Goal: Information Seeking & Learning: Learn about a topic

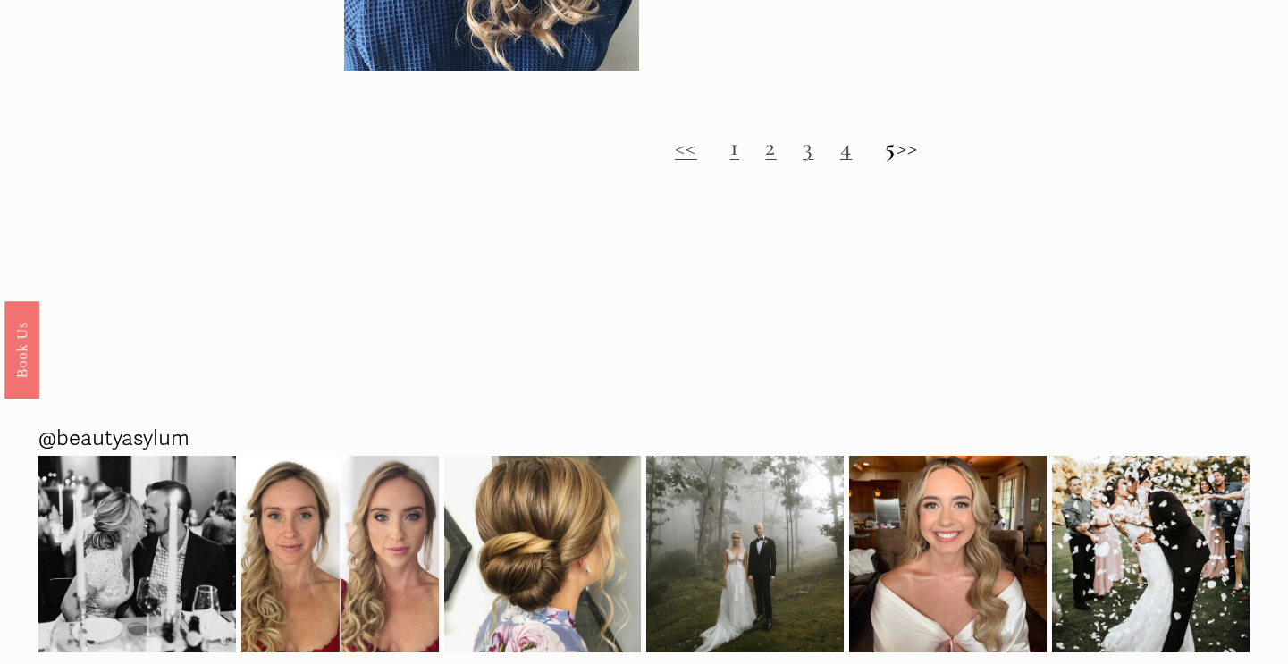
scroll to position [2478, 0]
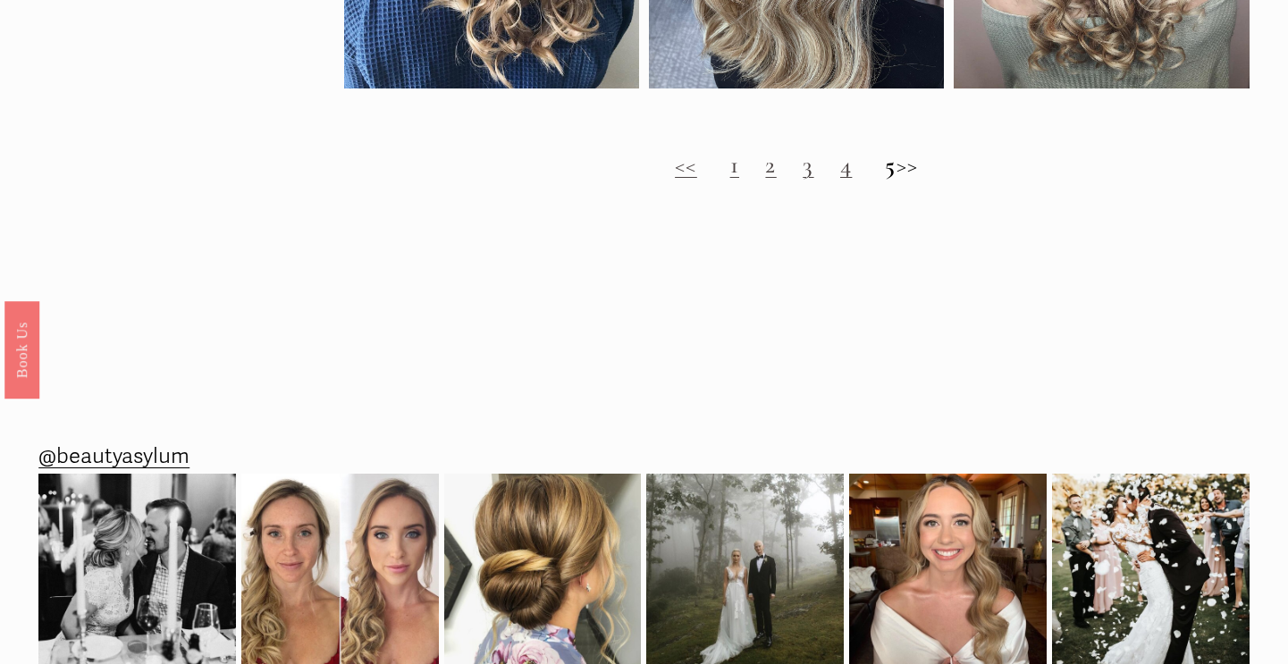
click at [765, 170] on link "2" at bounding box center [770, 164] width 11 height 29
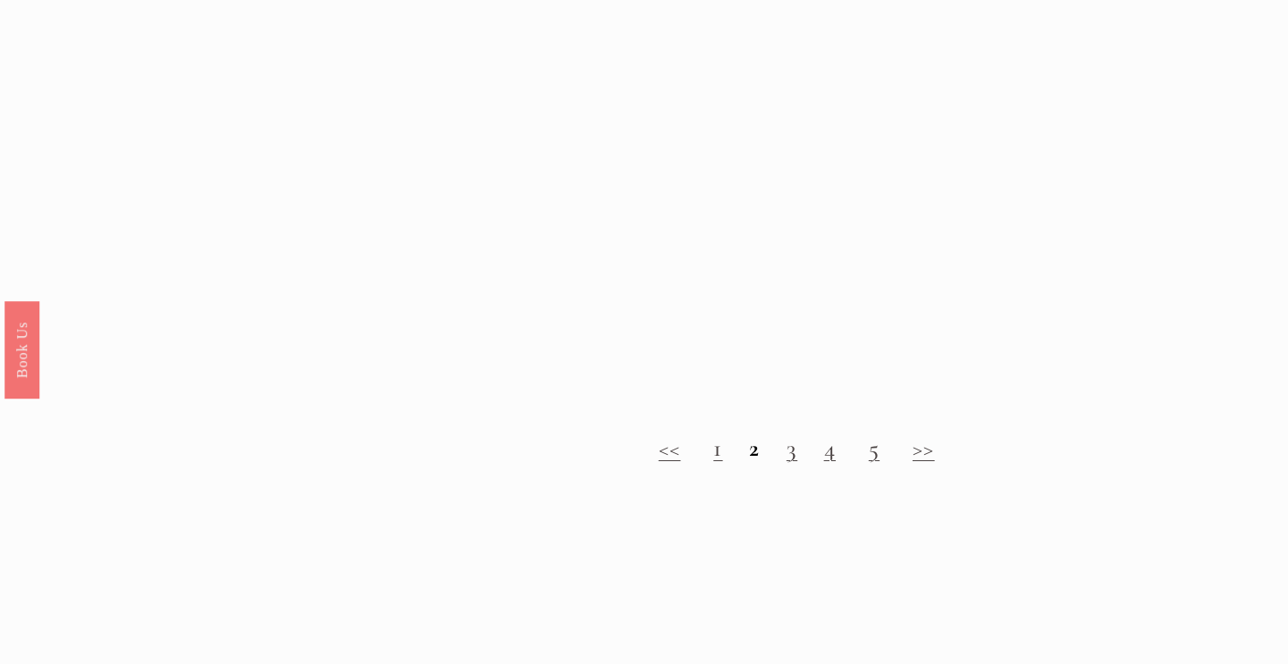
scroll to position [1788, 0]
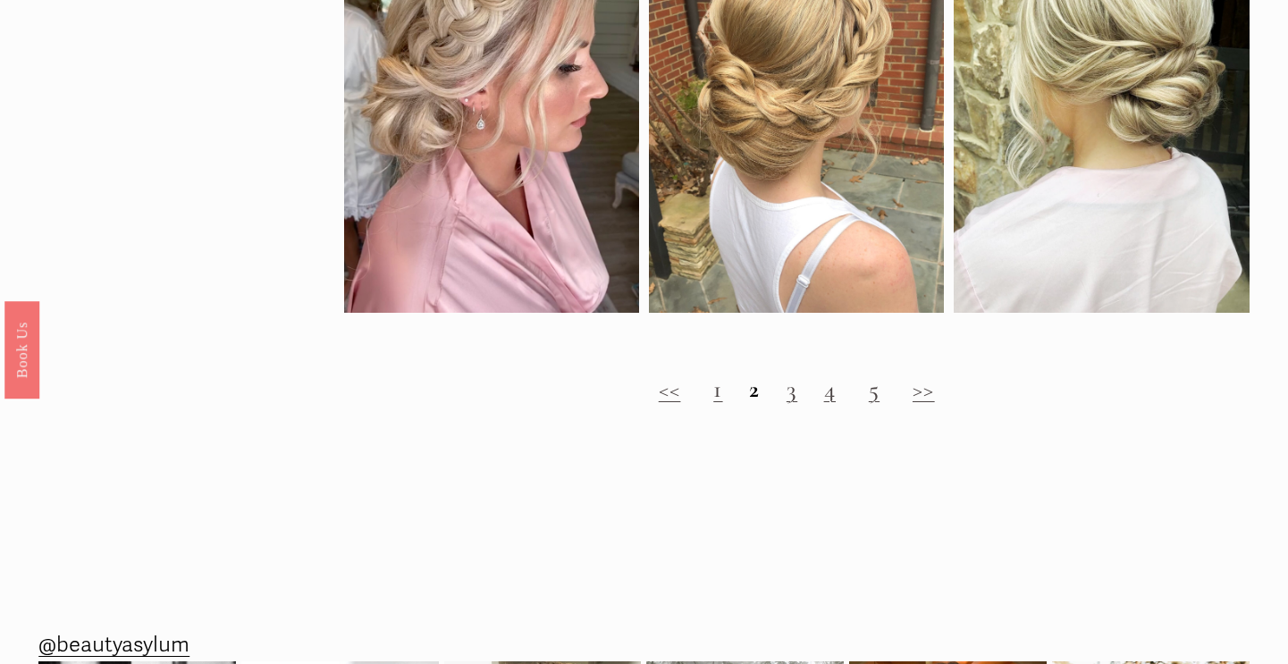
click at [790, 390] on link "3" at bounding box center [791, 388] width 11 height 29
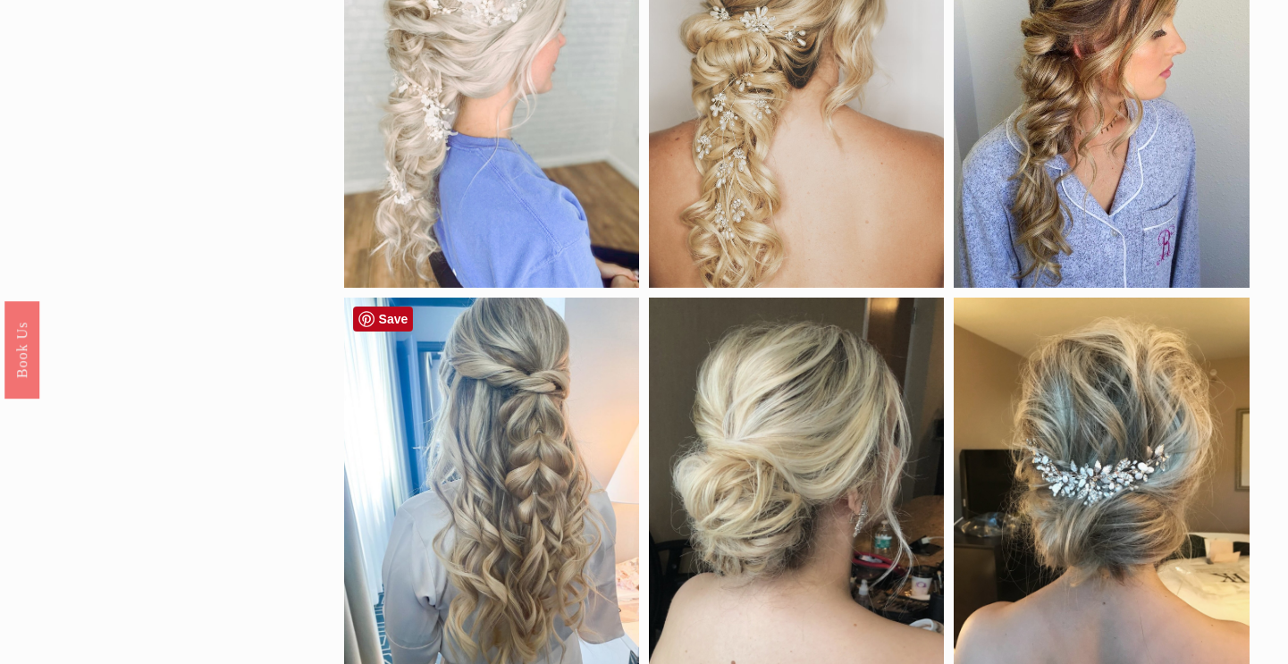
scroll to position [0, 0]
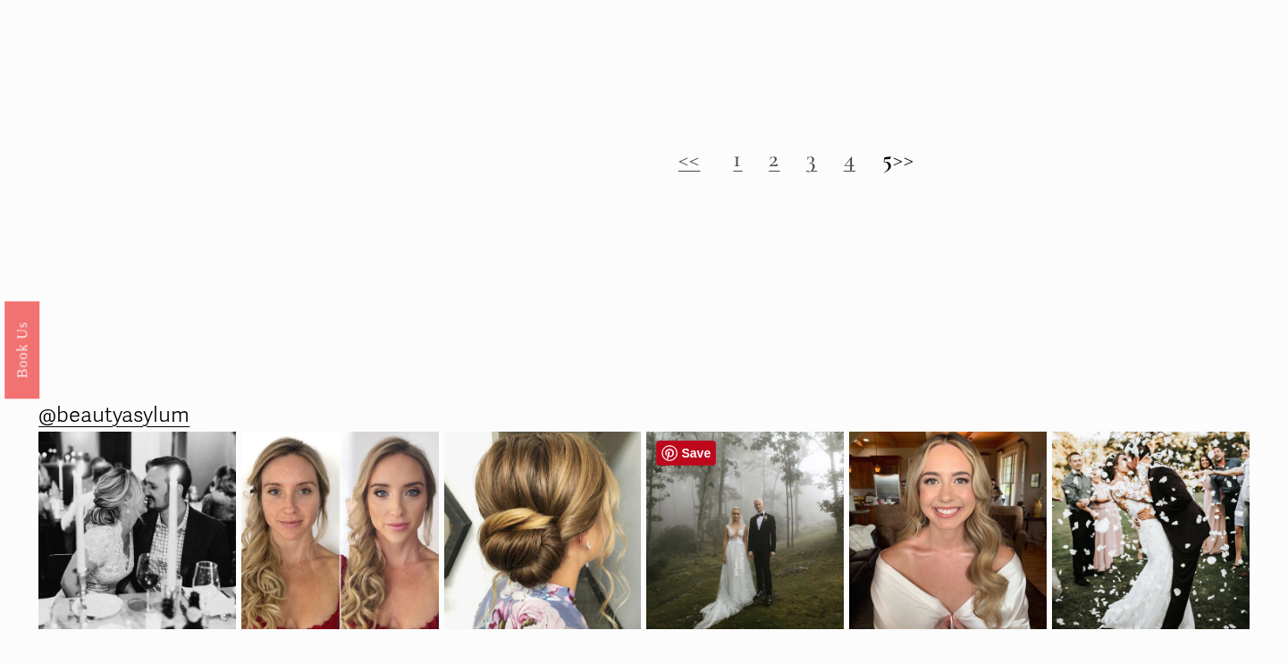
scroll to position [1700, 0]
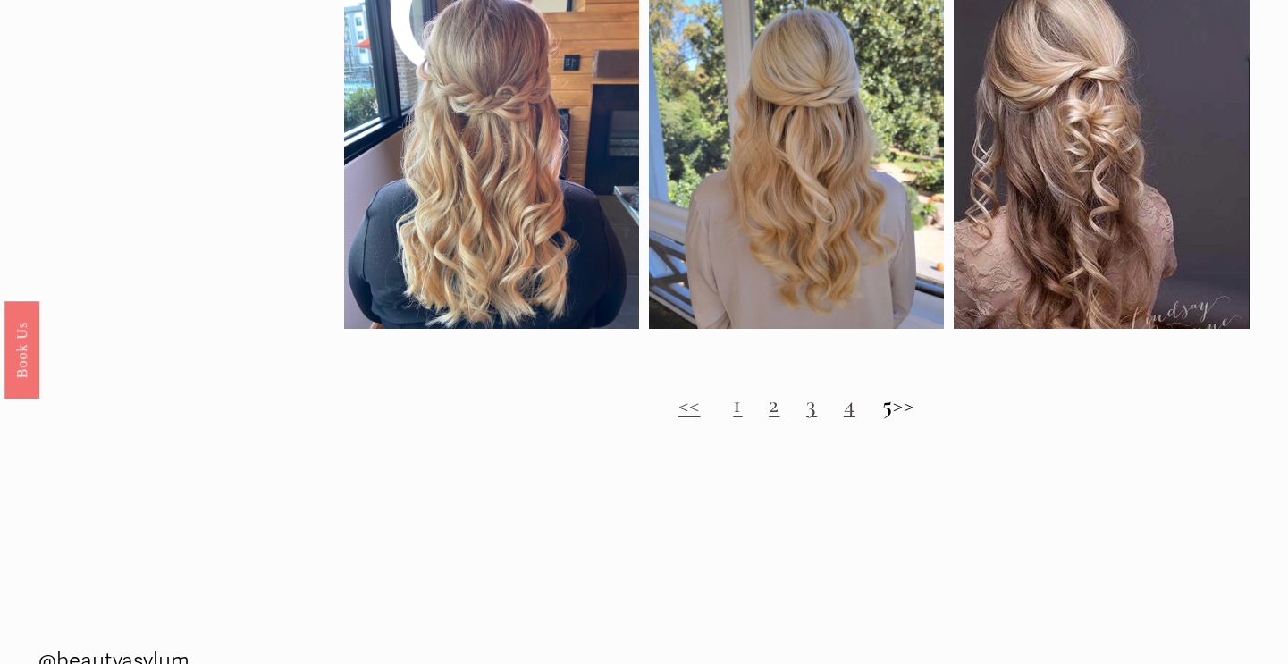
click at [920, 404] on h2 "<< 1 2 3 4 5 >>" at bounding box center [796, 404] width 905 height 29
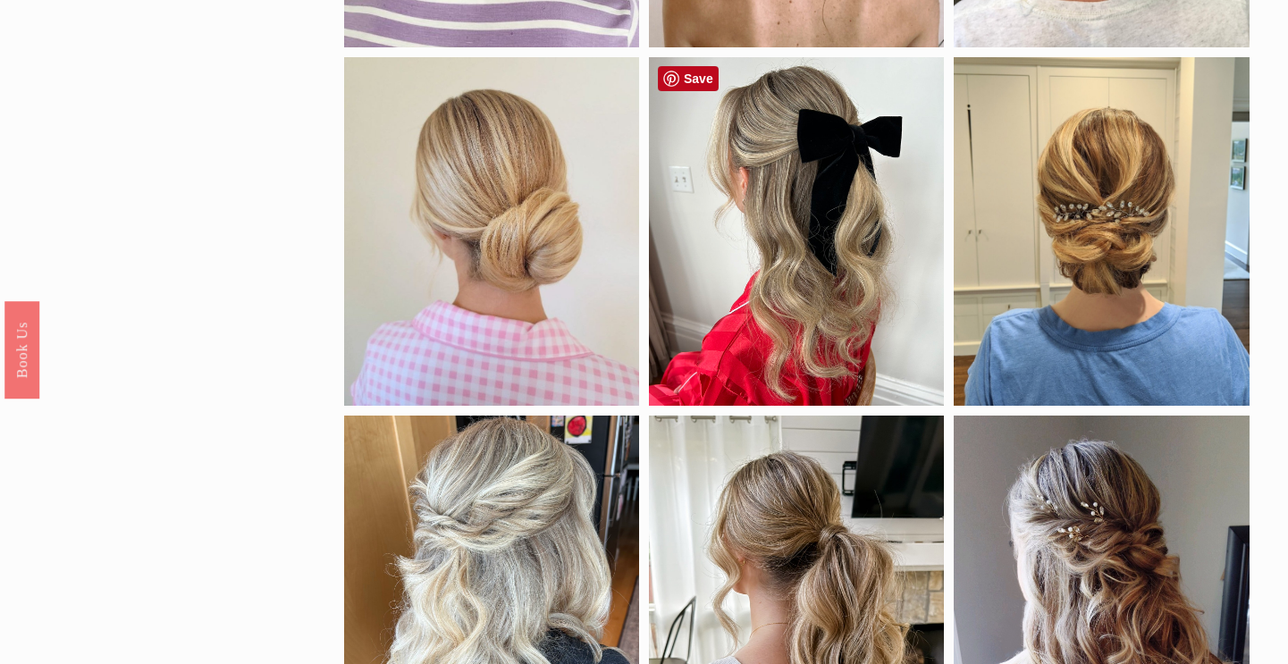
scroll to position [875, 0]
